Goal: Use online tool/utility: Utilize a website feature to perform a specific function

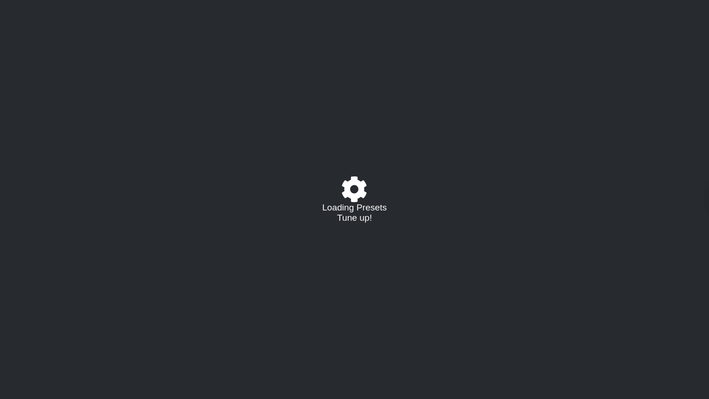
select select "/023177548424"
select select "A"
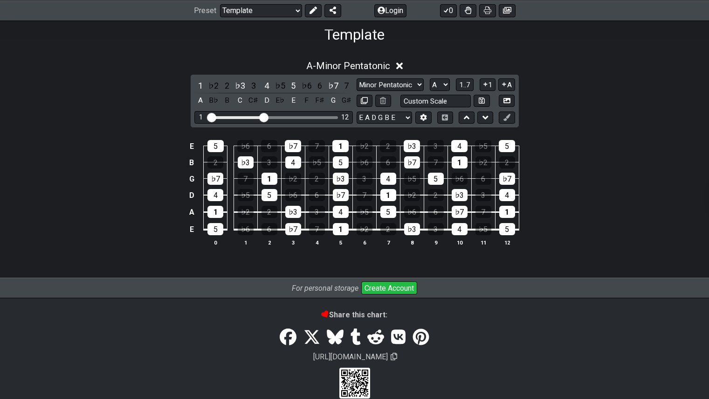
scroll to position [153, 0]
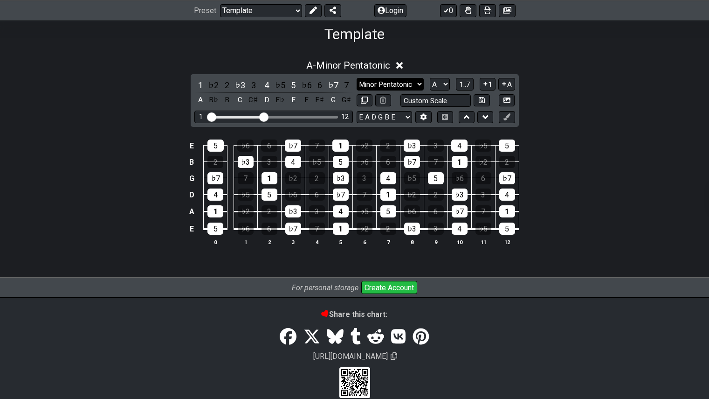
click at [378, 83] on select "Minor Pentatonic Major 3rds Minor Pentatonic Major Pentatonic Minor Blues Major…" at bounding box center [390, 84] width 67 height 13
click at [357, 90] on select "Minor Pentatonic Major 3rds Minor Pentatonic Major Pentatonic Minor Blues Major…" at bounding box center [390, 84] width 67 height 13
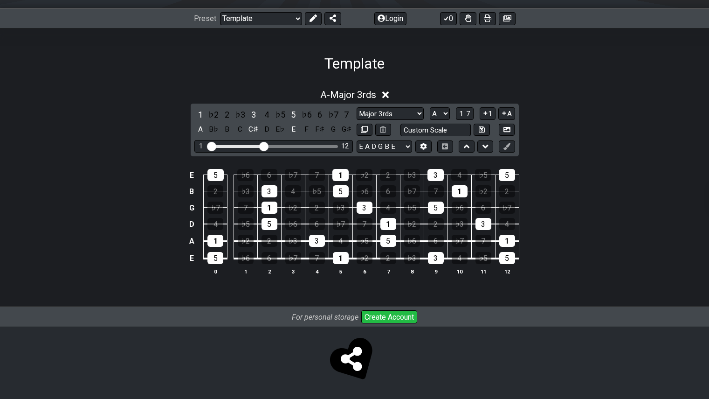
scroll to position [124, 0]
click at [389, 117] on select "Minor Pentatonic Major 3rds Minor Pentatonic Major Pentatonic Minor Blues Major…" at bounding box center [390, 113] width 67 height 13
select select "Major / [PERSON_NAME]"
click at [357, 107] on select "Minor Pentatonic Major 3rds Minor Pentatonic Major Pentatonic Minor Blues Major…" at bounding box center [390, 113] width 67 height 13
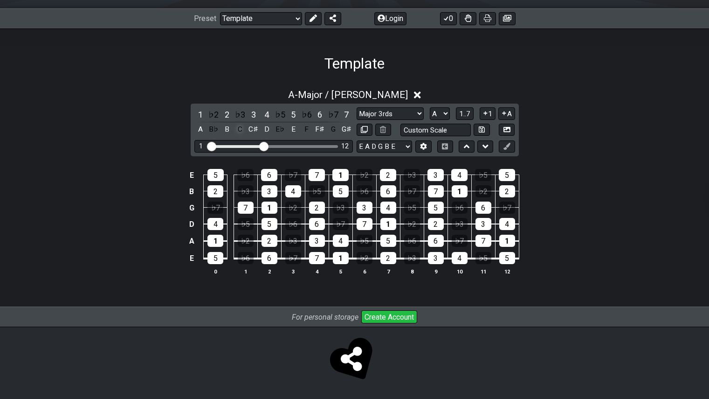
click at [243, 130] on div "C" at bounding box center [240, 129] width 12 height 13
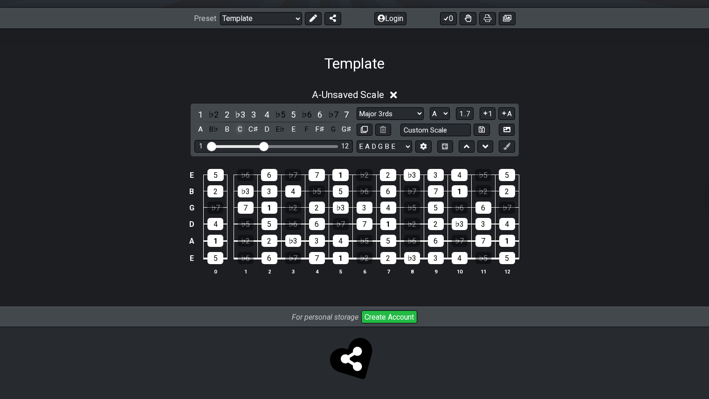
click at [241, 128] on div "C" at bounding box center [240, 129] width 12 height 13
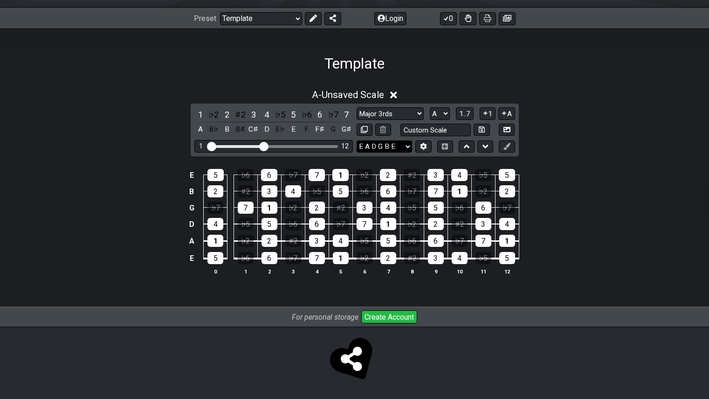
click at [403, 146] on select "E A D G B E E A D G B E E A D G B E B E A D F♯ B A D G C E A D A D G B E E♭ A♭ …" at bounding box center [384, 146] width 55 height 13
click at [403, 147] on select "E A D G B E E A D G B E E A D G B E B E A D F♯ B A D G C E A D A D G B E E♭ A♭ …" at bounding box center [384, 146] width 55 height 13
click at [506, 113] on icon at bounding box center [504, 113] width 4 height 4
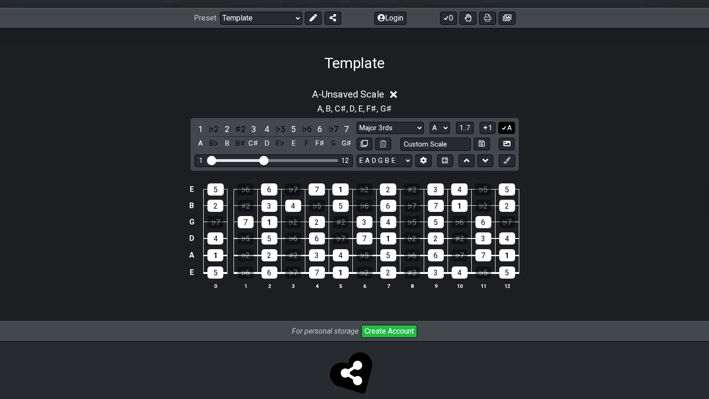
click at [502, 130] on icon at bounding box center [504, 127] width 9 height 7
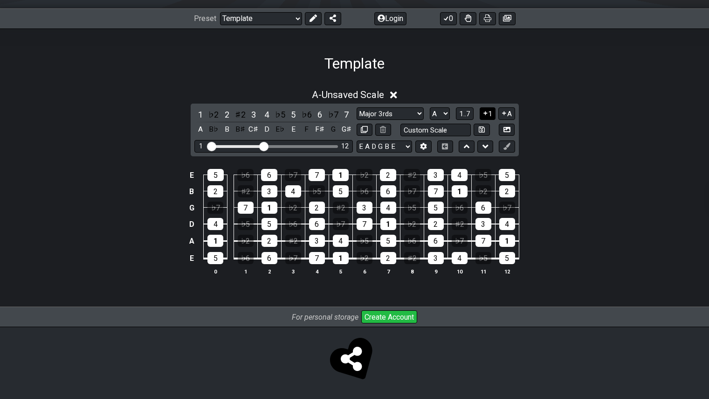
click at [491, 114] on button "1" at bounding box center [488, 113] width 16 height 13
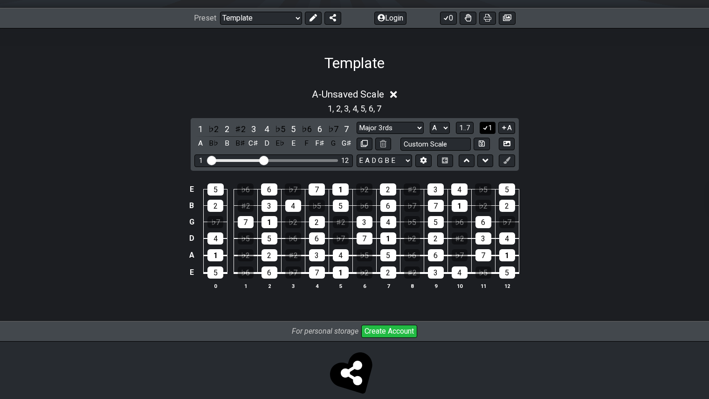
click at [488, 126] on icon at bounding box center [485, 127] width 9 height 7
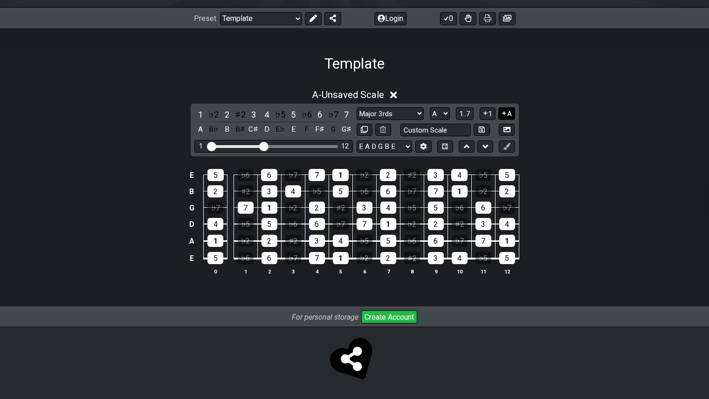
click at [509, 114] on button "A" at bounding box center [506, 113] width 16 height 13
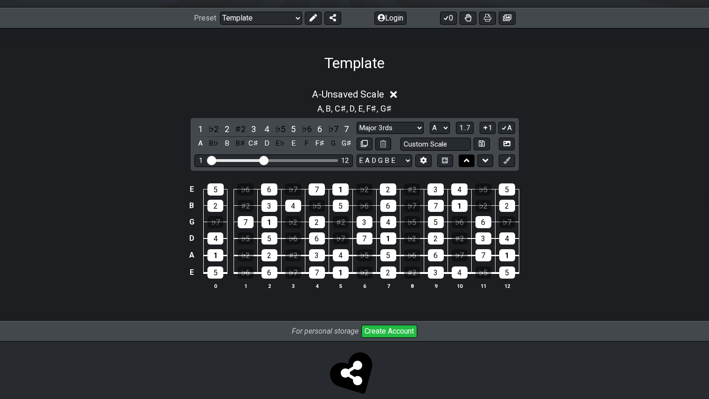
click at [468, 162] on icon at bounding box center [467, 160] width 6 height 4
click at [466, 160] on icon at bounding box center [467, 160] width 6 height 4
click at [486, 159] on icon at bounding box center [485, 160] width 6 height 9
click at [191, 186] on td "E" at bounding box center [191, 189] width 11 height 16
click at [192, 189] on td "x" at bounding box center [191, 189] width 11 height 16
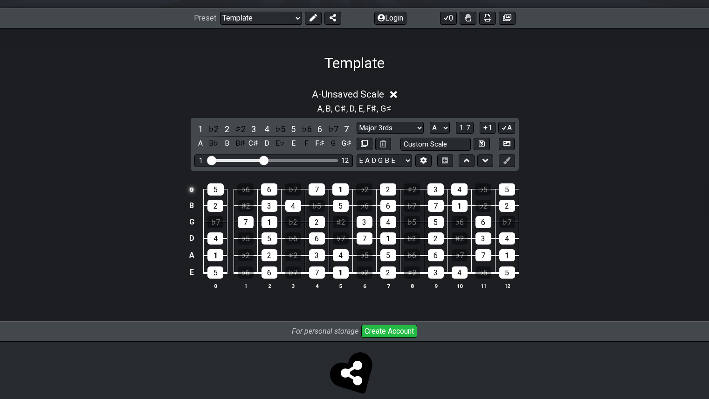
click at [193, 190] on td "o" at bounding box center [191, 189] width 11 height 16
click at [194, 187] on td at bounding box center [191, 189] width 11 height 16
click at [285, 14] on select "Welcome to #fretflip! Template Custom Preset Minor Pentatonic Major Pentatonic …" at bounding box center [261, 18] width 82 height 13
click at [220, 12] on select "Welcome to #fretflip! Template Custom Preset Minor Pentatonic Major Pentatonic …" at bounding box center [261, 18] width 82 height 13
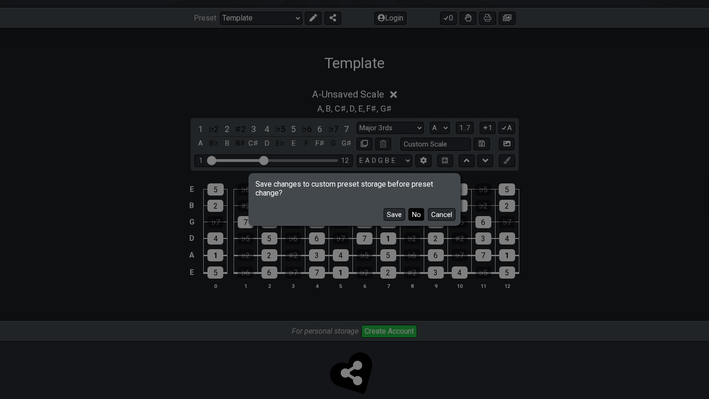
click at [419, 217] on button "No" at bounding box center [416, 214] width 16 height 13
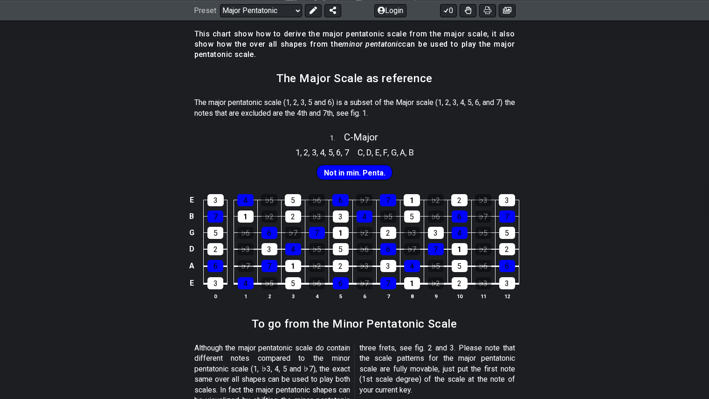
scroll to position [184, 0]
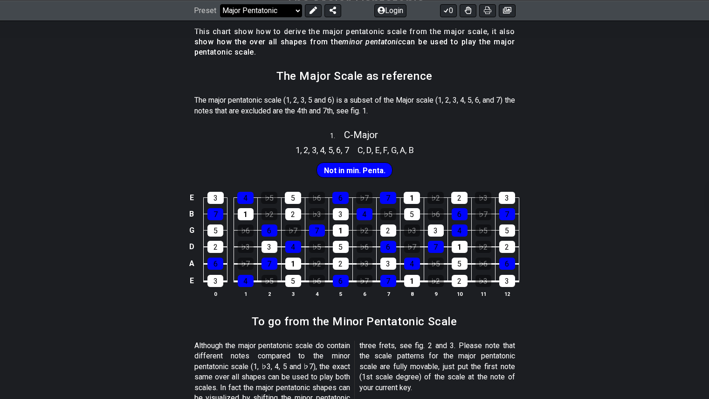
click at [223, 12] on select "Welcome to #fretflip! Template Custom Preset Minor Pentatonic Major Pentatonic …" at bounding box center [261, 10] width 82 height 13
click at [220, 17] on select "Welcome to #fretflip! Template Custom Preset Minor Pentatonic Major Pentatonic …" at bounding box center [261, 10] width 82 height 13
select select "/the-7-modes"
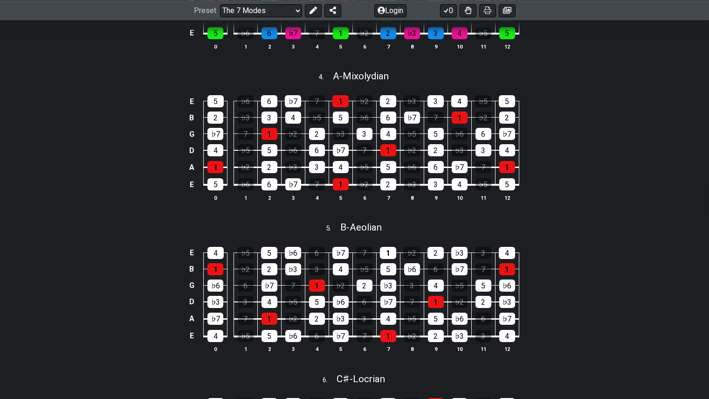
scroll to position [729, 0]
